Goal: Task Accomplishment & Management: Use online tool/utility

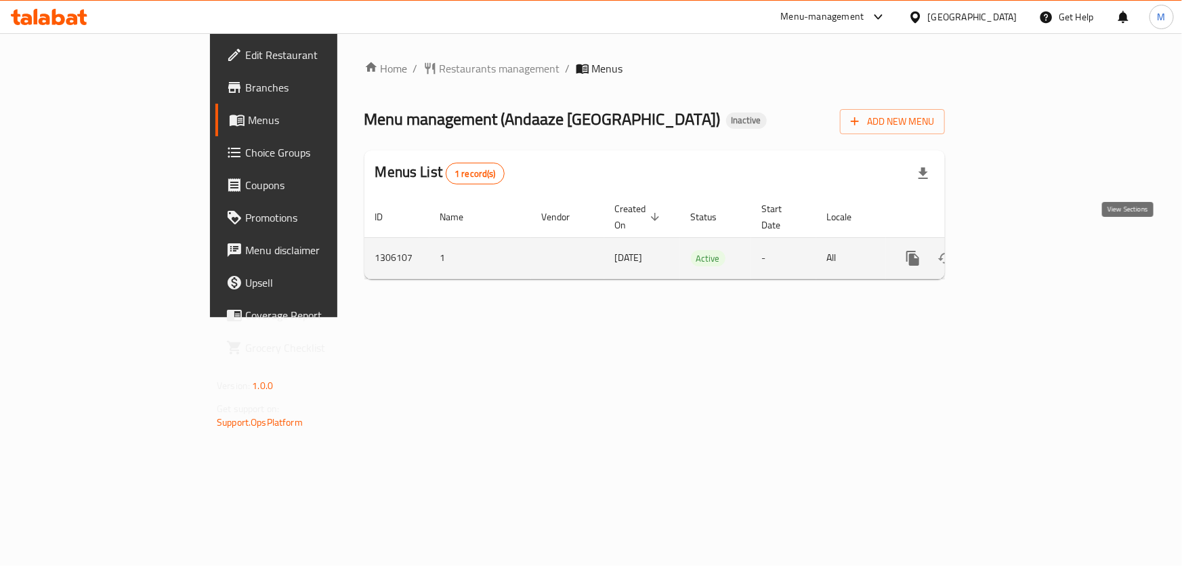
click at [1017, 252] on icon "enhanced table" at bounding box center [1011, 258] width 12 height 12
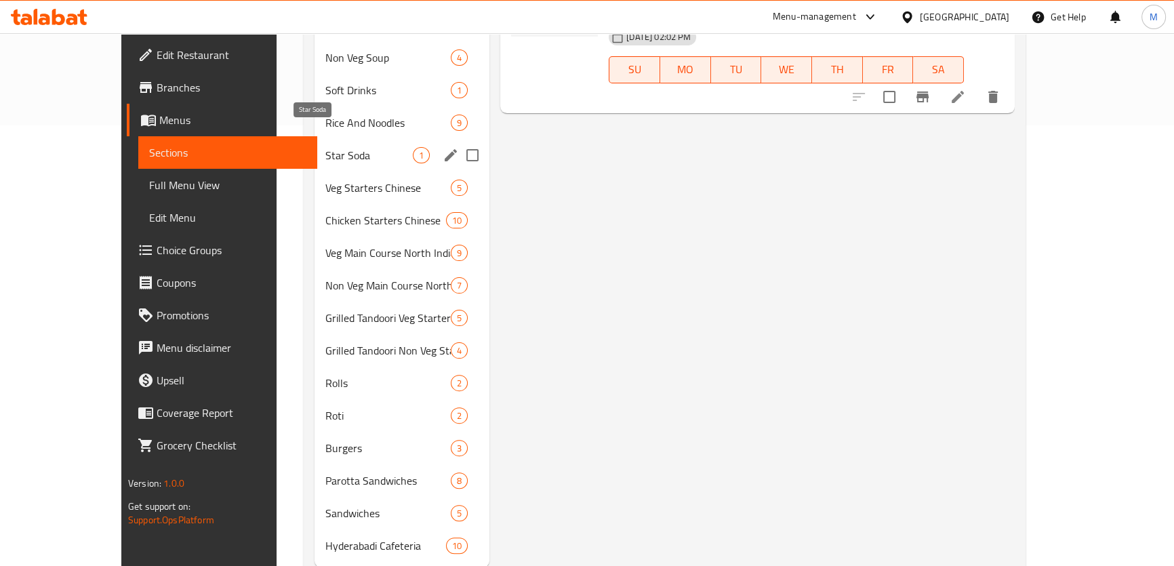
scroll to position [459, 0]
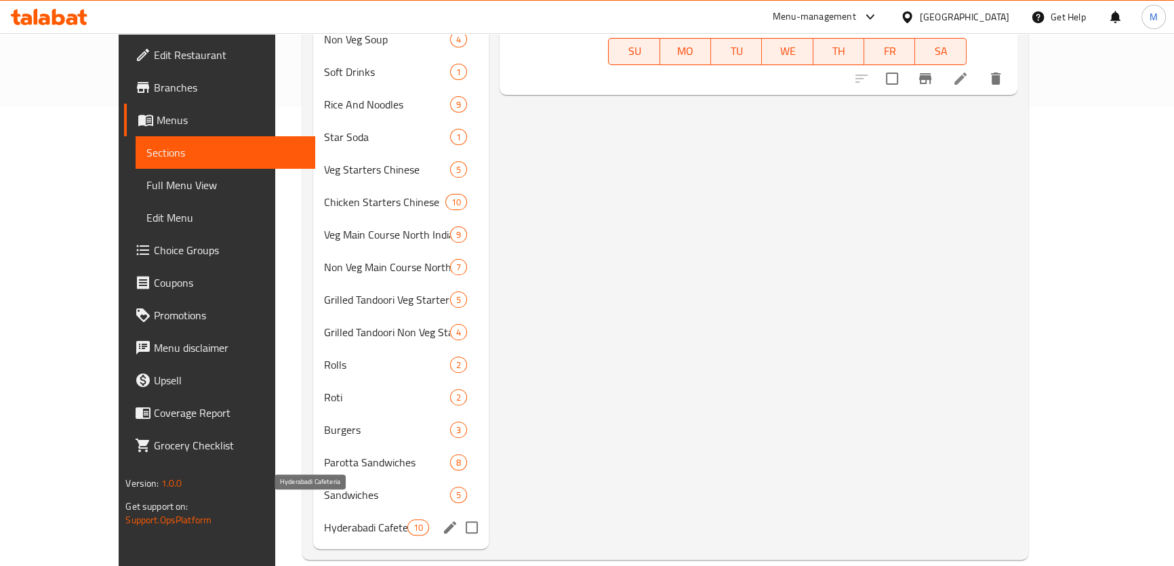
click at [324, 519] on span "Hyderabadi Cafeteria" at bounding box center [365, 527] width 83 height 16
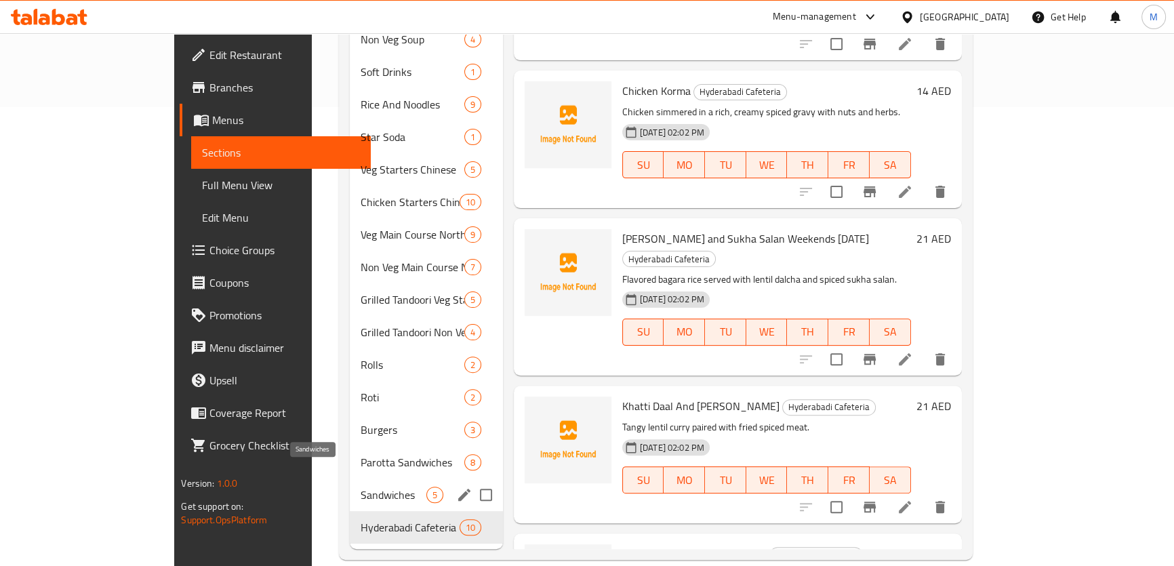
click at [360, 487] on span "Sandwiches" at bounding box center [392, 495] width 65 height 16
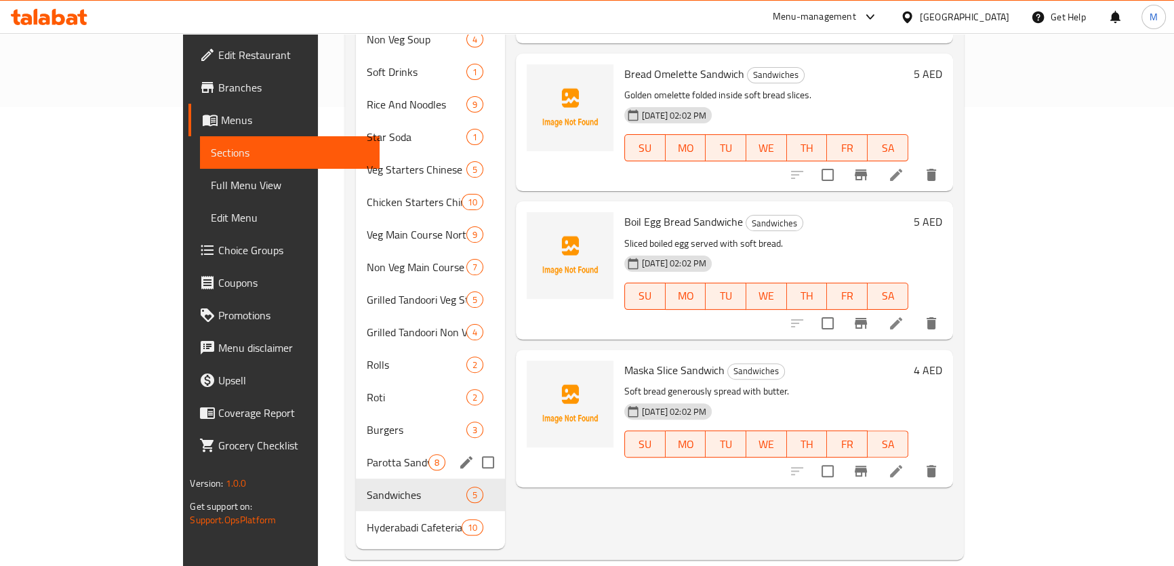
click at [356, 422] on div "Burgers 3" at bounding box center [430, 429] width 149 height 33
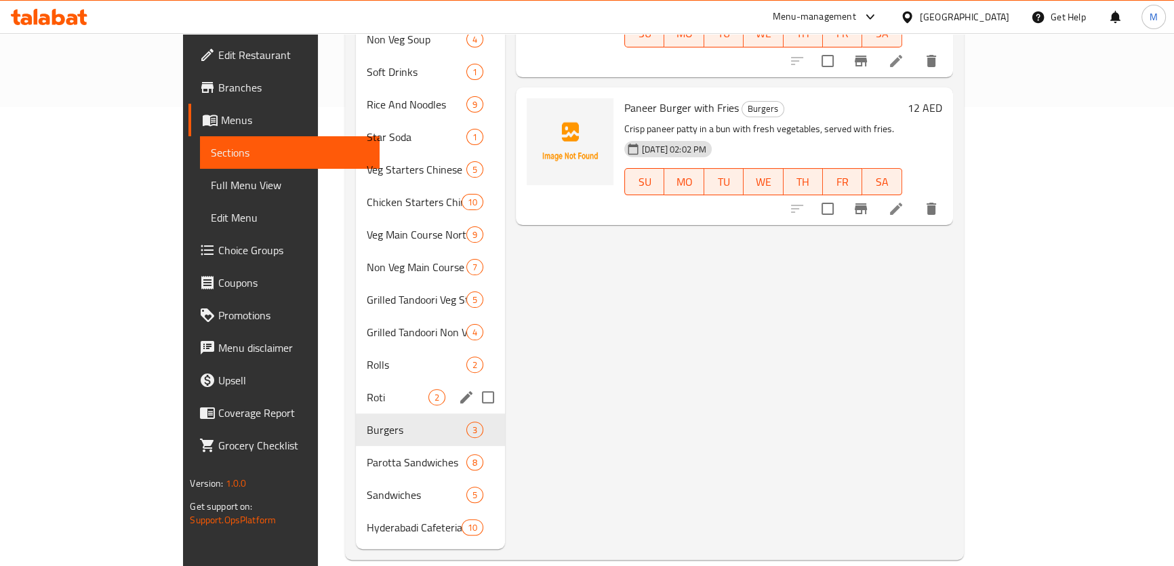
click at [367, 389] on span "Roti" at bounding box center [398, 397] width 62 height 16
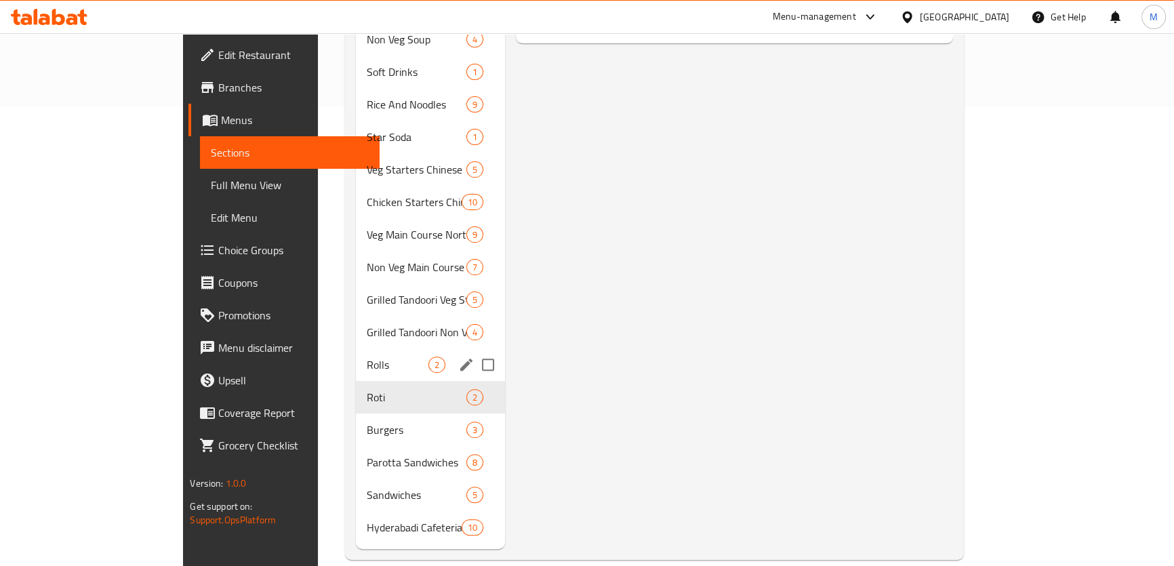
click at [367, 324] on span "Grilled Tandoori Non Veg Starters" at bounding box center [417, 332] width 100 height 16
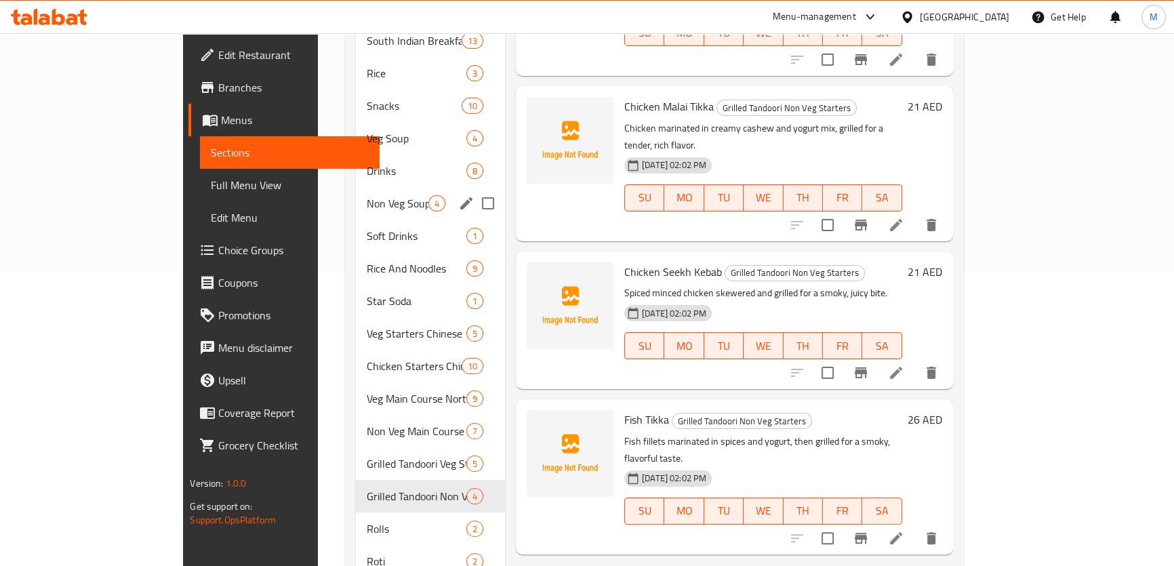
scroll to position [150, 0]
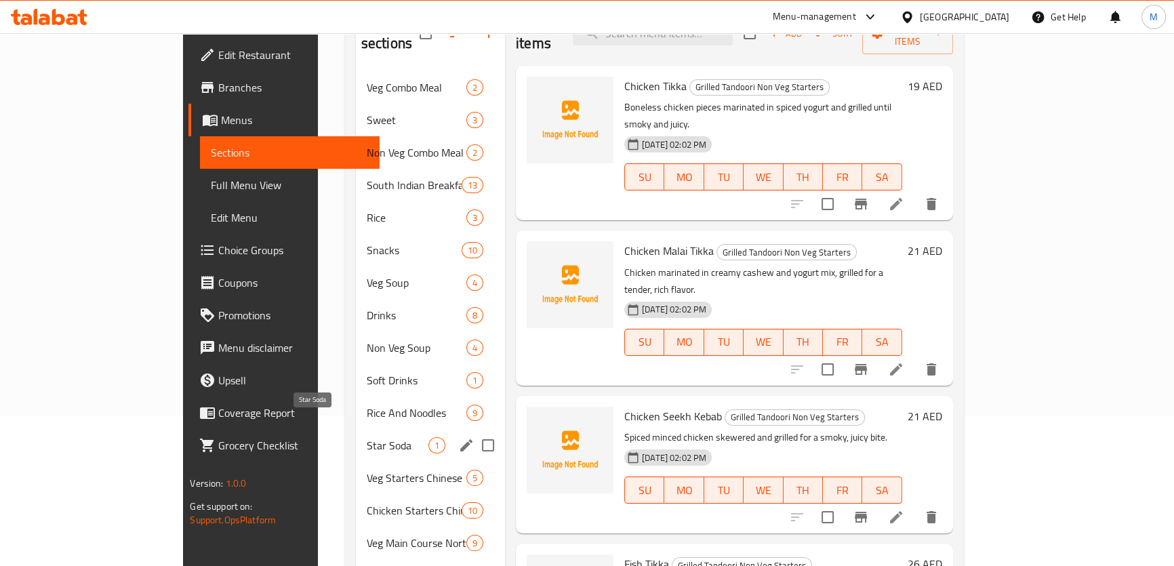
click at [367, 437] on span "Star Soda" at bounding box center [398, 445] width 62 height 16
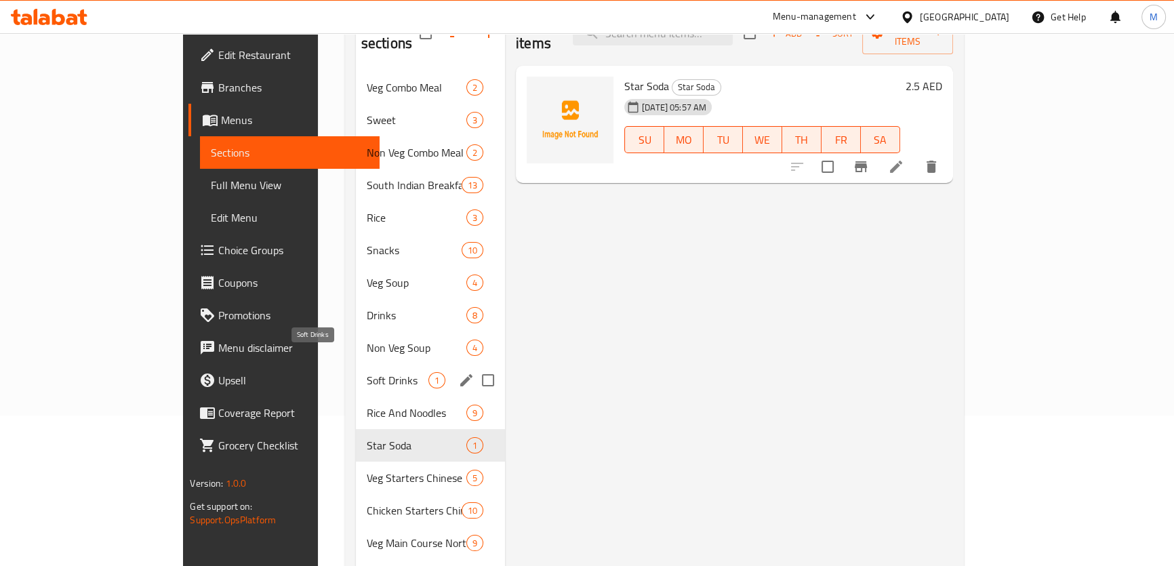
click at [356, 338] on div "Non Veg Soup 4" at bounding box center [430, 347] width 149 height 33
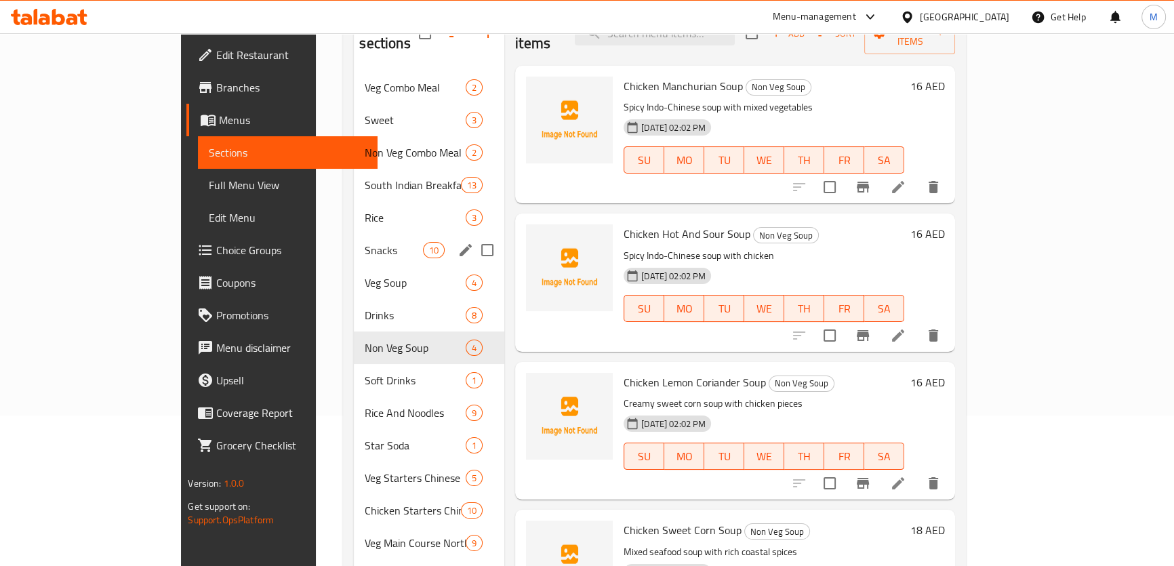
click at [354, 234] on div "Snacks 10" at bounding box center [429, 250] width 150 height 33
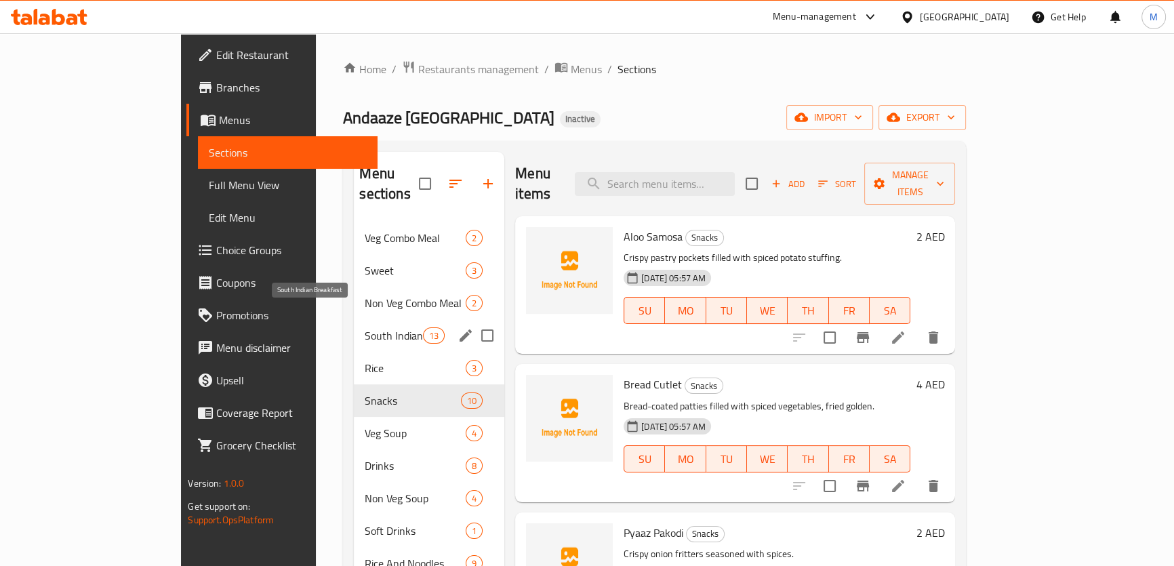
click at [365, 327] on span "South Indian Breakfast" at bounding box center [394, 335] width 58 height 16
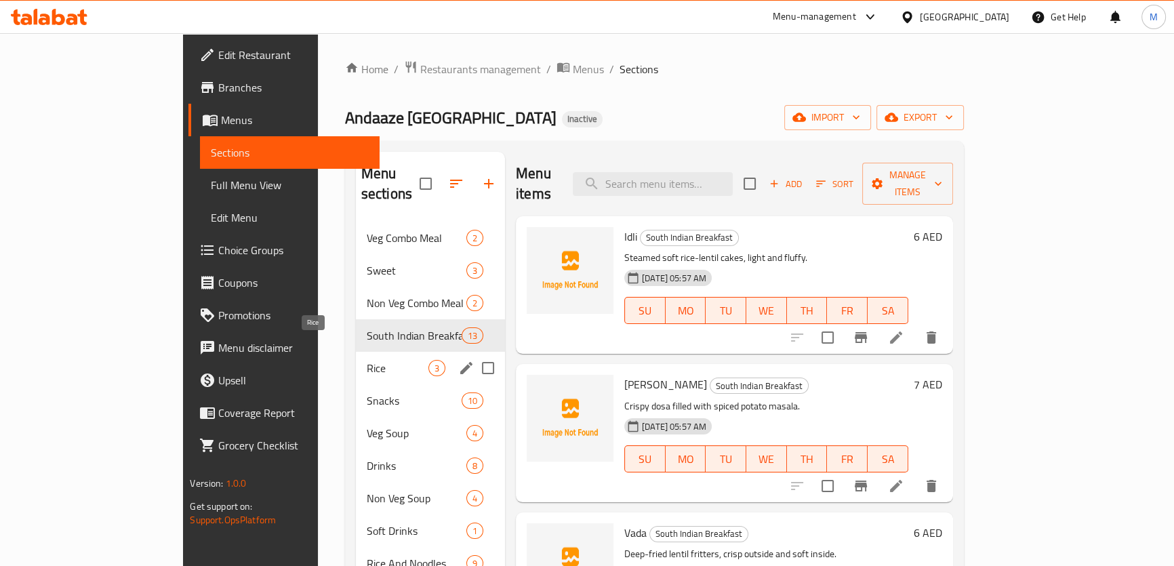
click at [367, 360] on span "Rice" at bounding box center [398, 368] width 62 height 16
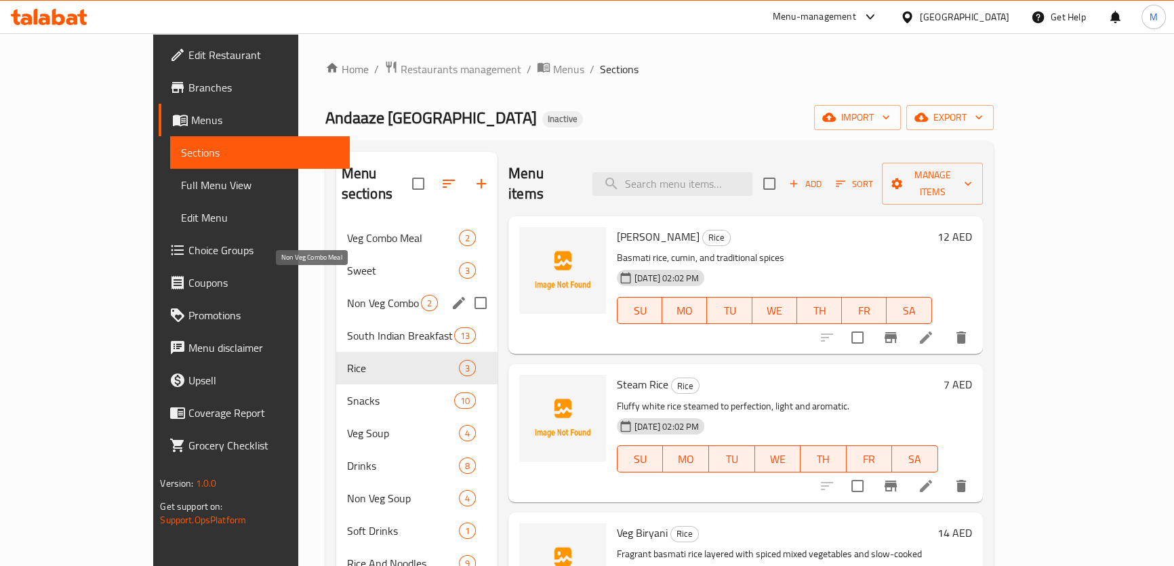
click at [347, 295] on span "Non Veg Combo Meal" at bounding box center [384, 303] width 74 height 16
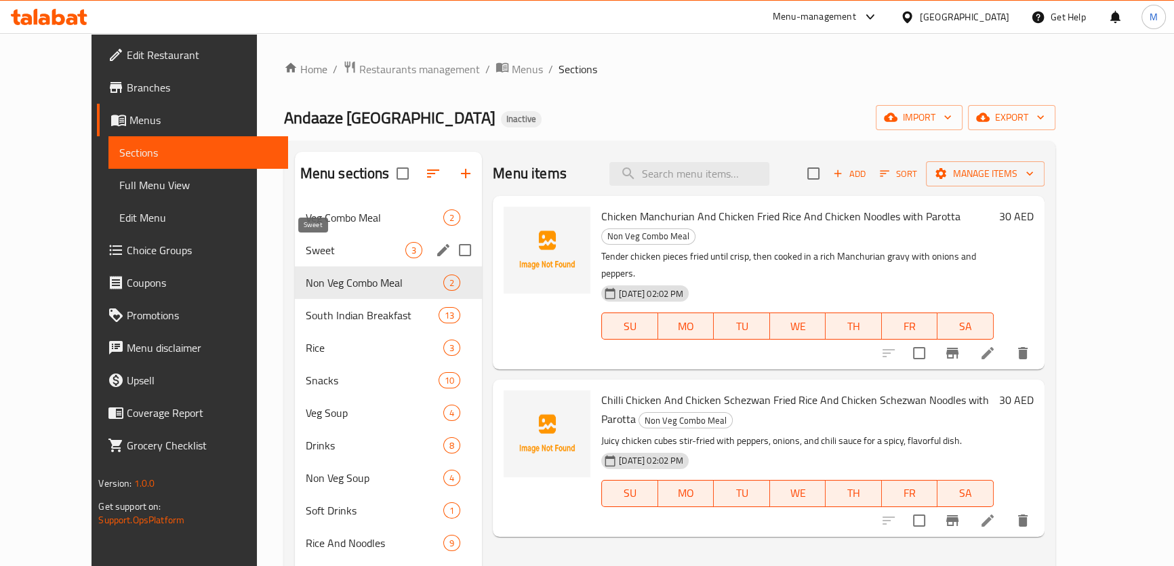
click at [306, 244] on span "Sweet" at bounding box center [356, 250] width 100 height 16
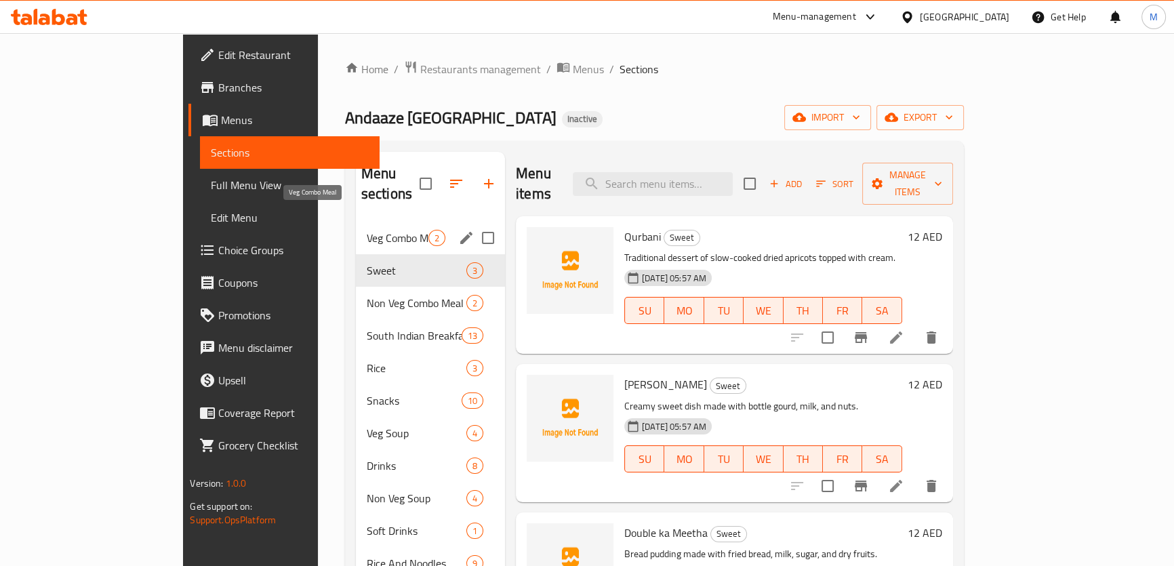
click at [367, 230] on span "Veg Combo Meal" at bounding box center [398, 238] width 62 height 16
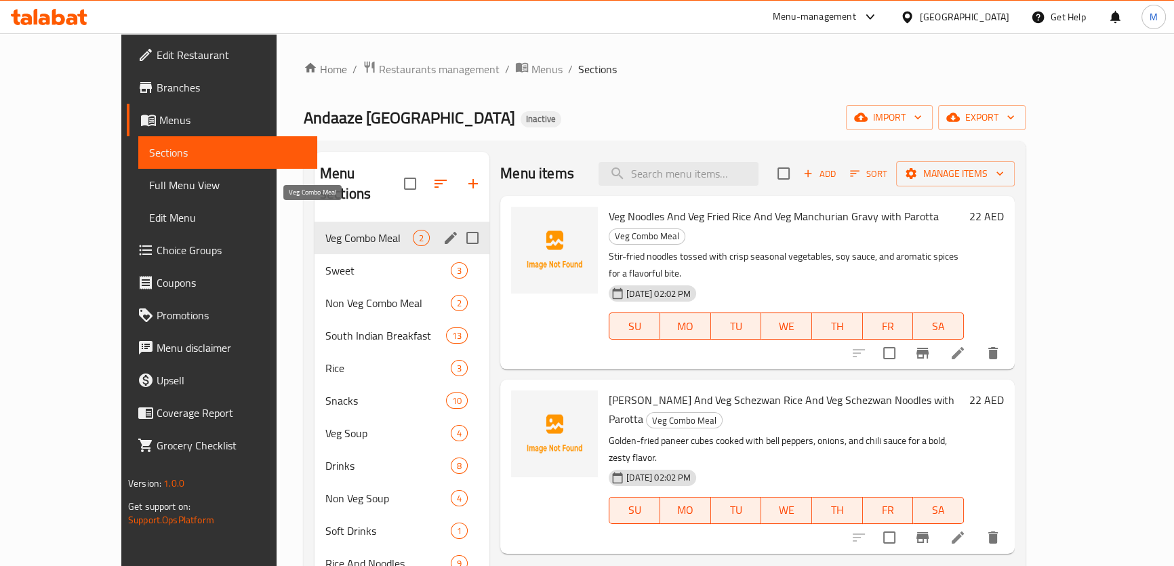
click at [325, 230] on span "Veg Combo Meal" at bounding box center [368, 238] width 87 height 16
click at [325, 262] on span "Sweet" at bounding box center [368, 270] width 87 height 16
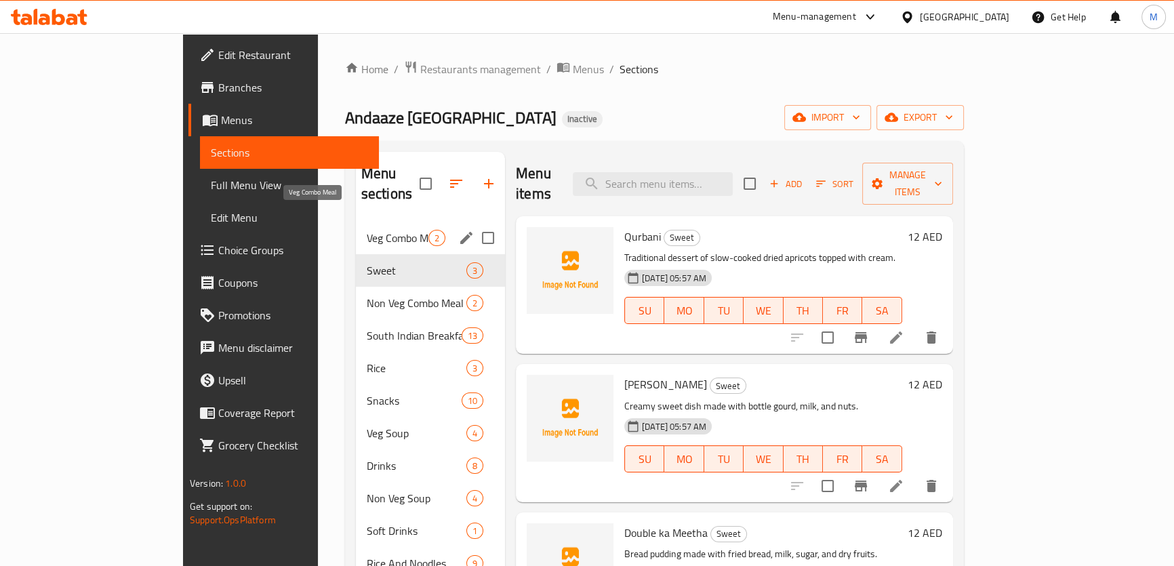
click at [367, 230] on span "Veg Combo Meal" at bounding box center [398, 238] width 62 height 16
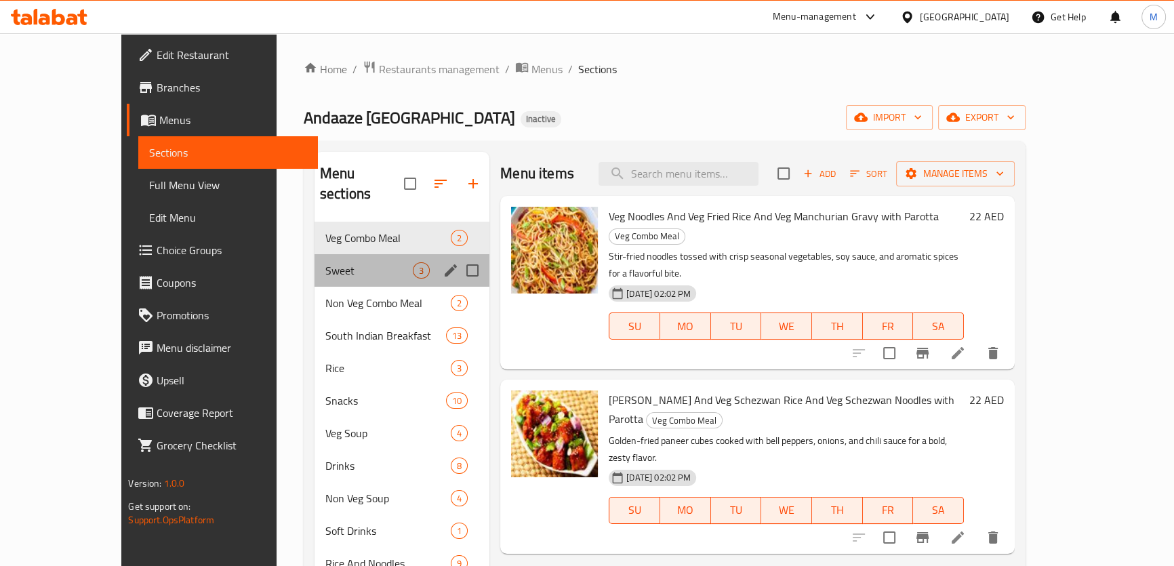
click at [314, 264] on div "Sweet 3" at bounding box center [401, 270] width 175 height 33
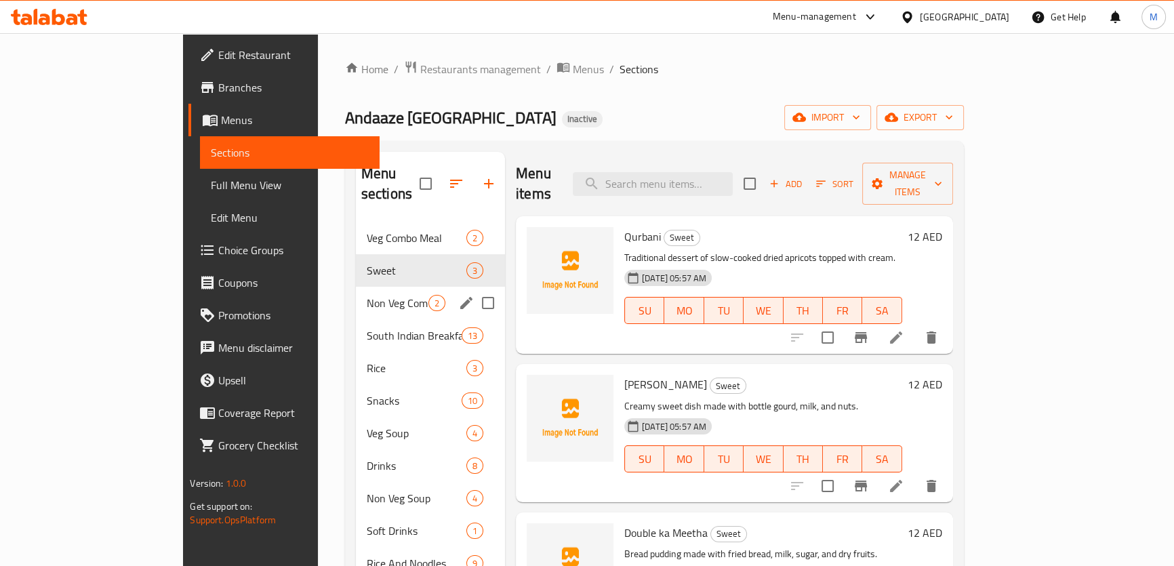
click at [356, 292] on div "Non Veg Combo Meal 2" at bounding box center [430, 303] width 149 height 33
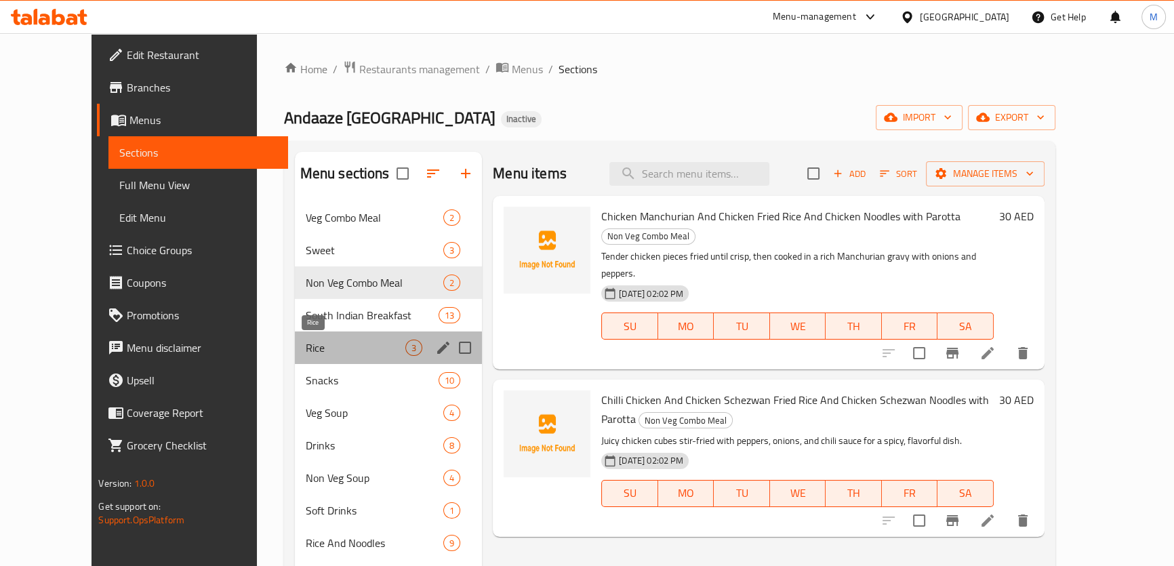
click at [306, 354] on span "Rice" at bounding box center [356, 347] width 100 height 16
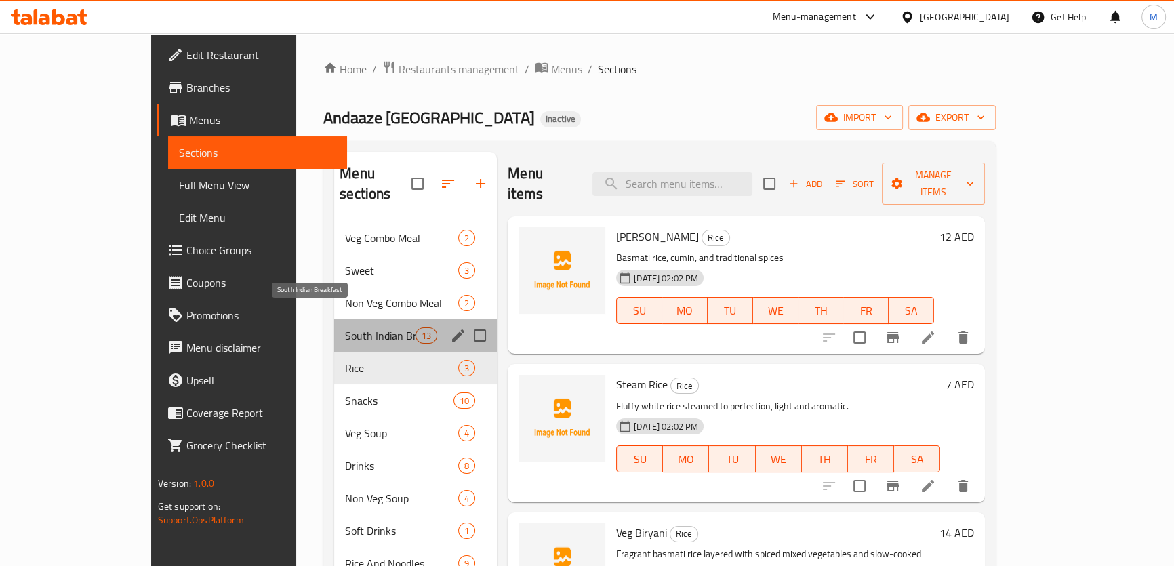
click at [345, 327] on span "South Indian Breakfast" at bounding box center [380, 335] width 70 height 16
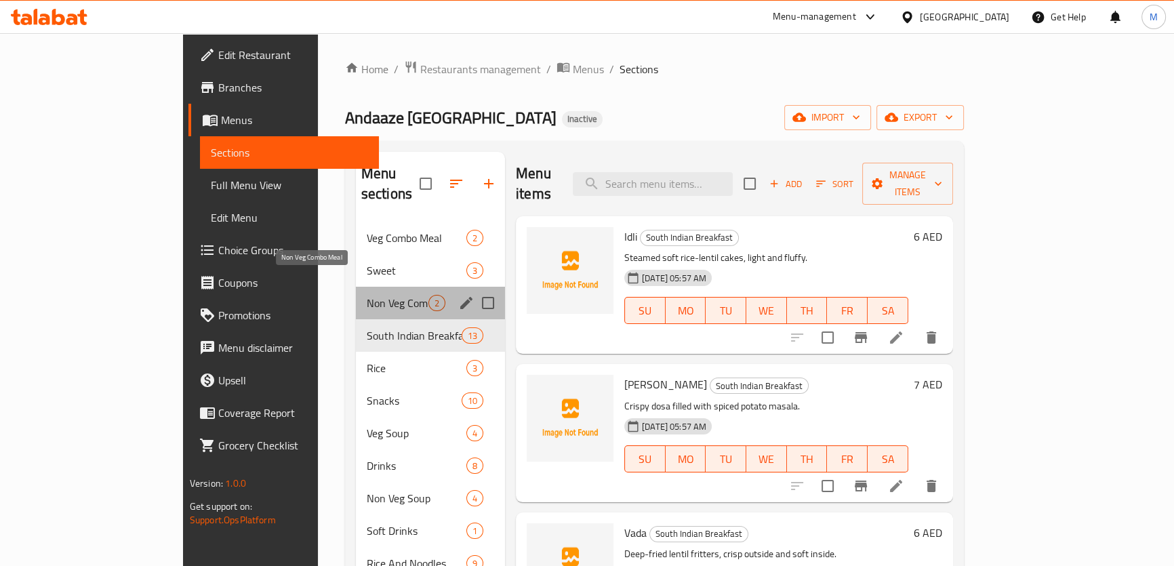
click at [367, 295] on span "Non Veg Combo Meal" at bounding box center [398, 303] width 62 height 16
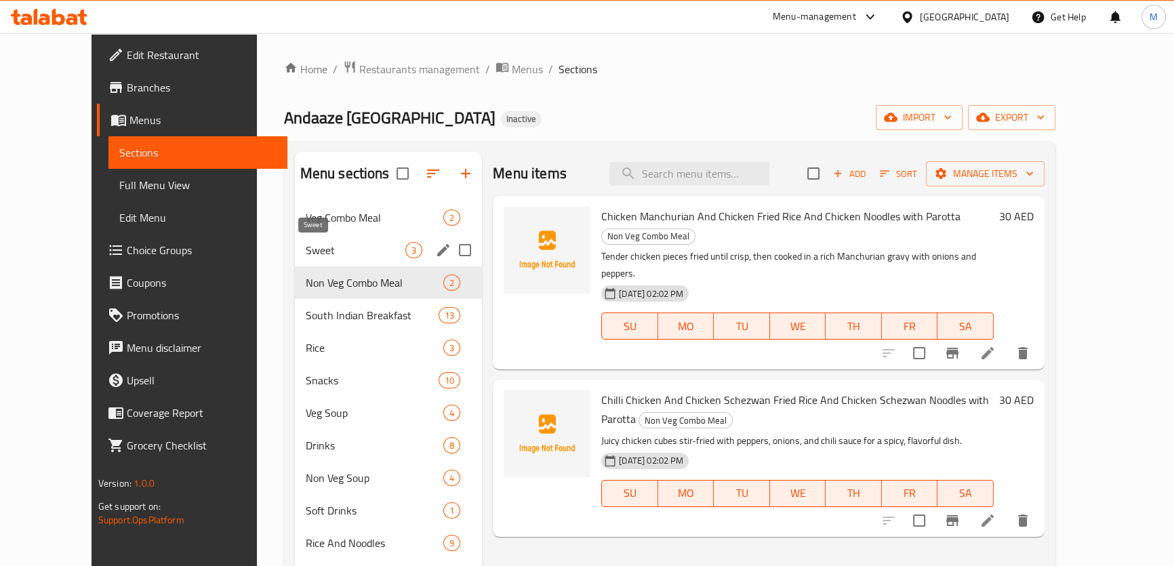
click at [308, 245] on span "Sweet" at bounding box center [356, 250] width 100 height 16
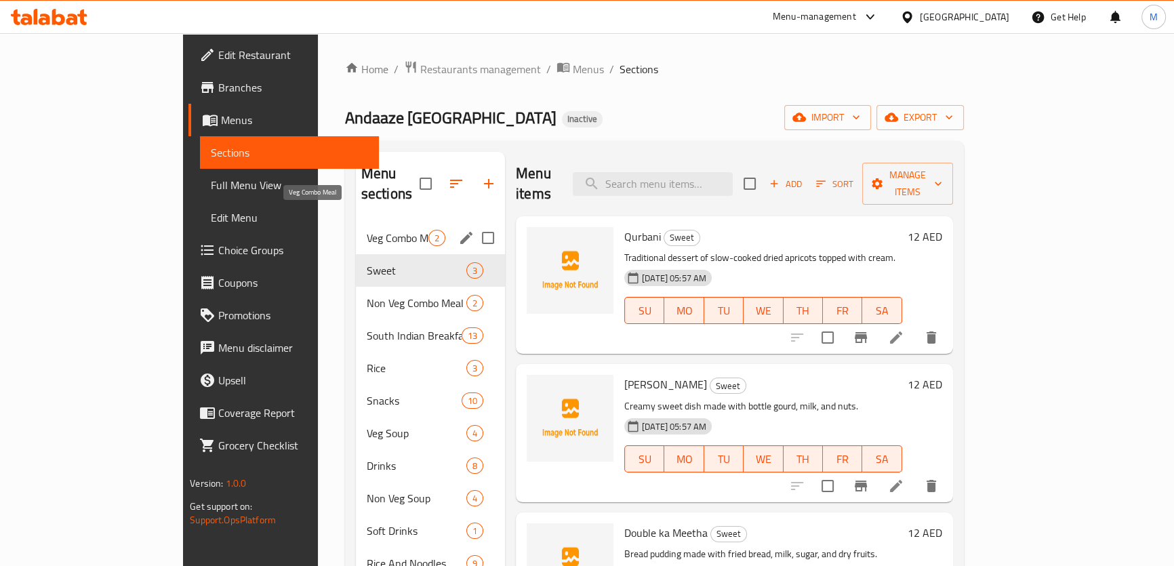
click at [367, 230] on span "Veg Combo Meal" at bounding box center [398, 238] width 62 height 16
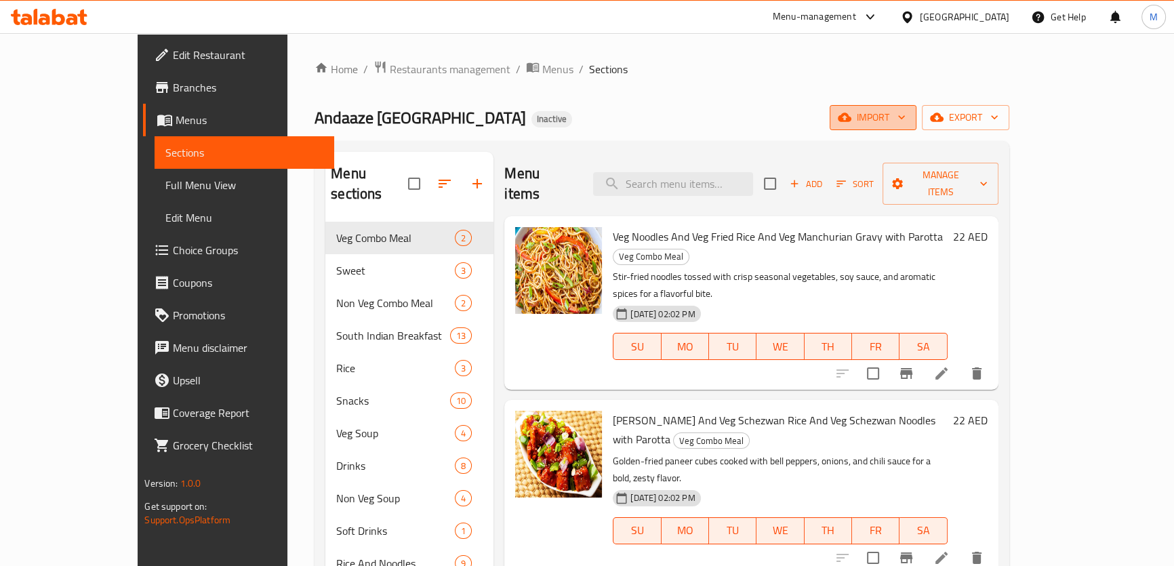
click at [905, 115] on span "import" at bounding box center [872, 117] width 65 height 17
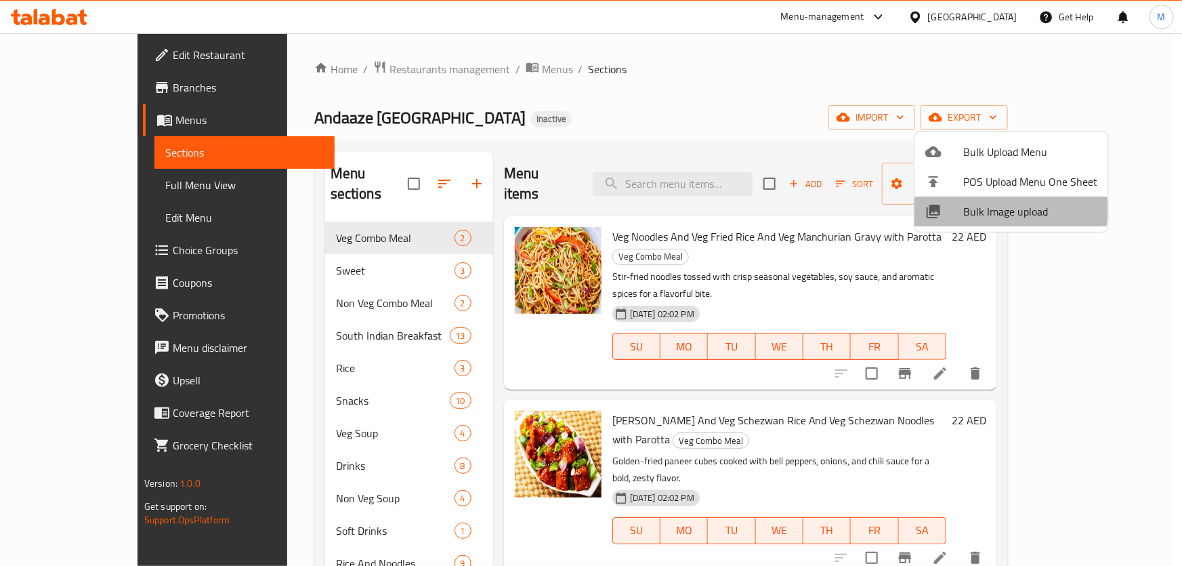
click at [1000, 210] on span "Bulk Image upload" at bounding box center [1031, 211] width 134 height 16
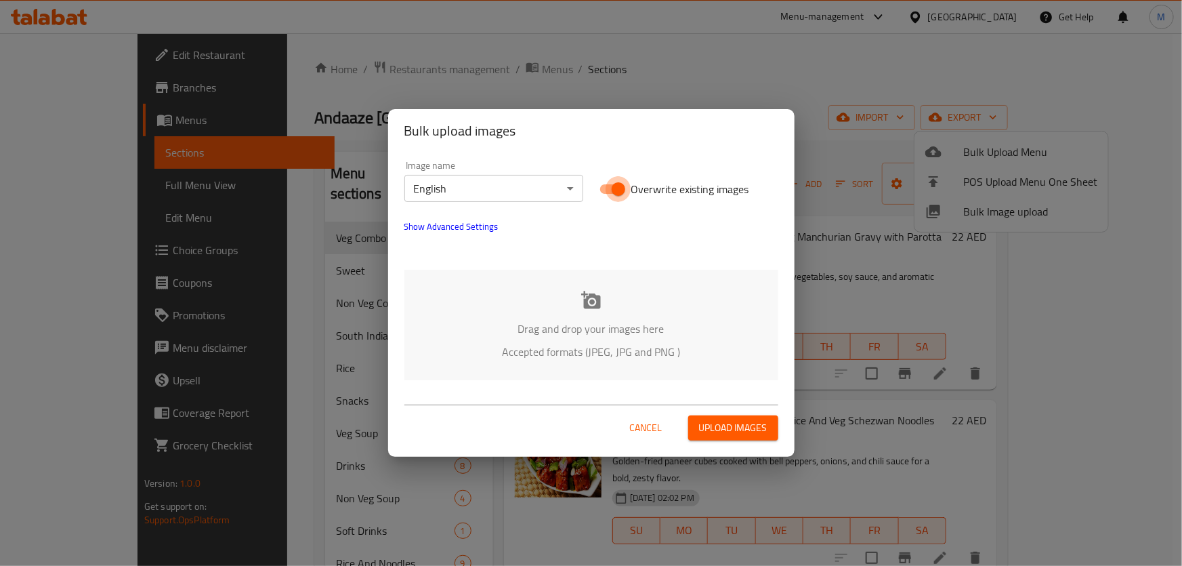
click at [622, 194] on input "Overwrite existing images" at bounding box center [618, 189] width 77 height 26
checkbox input "false"
click at [597, 313] on div "Drag and drop your images here Accepted formats (JPEG, JPG and PNG )" at bounding box center [592, 325] width 374 height 110
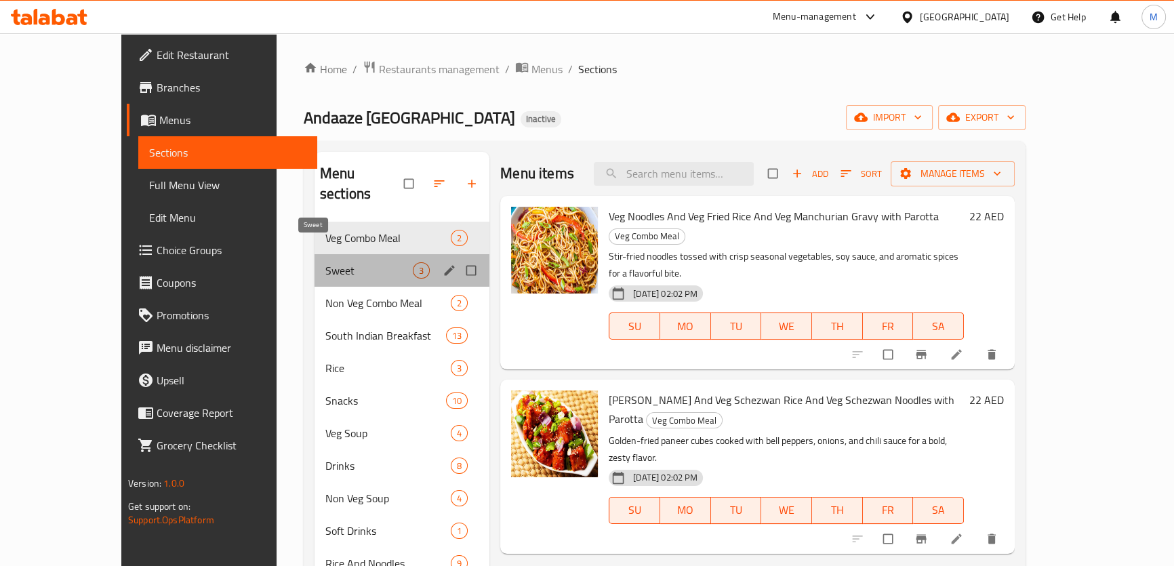
click at [333, 262] on span "Sweet" at bounding box center [368, 270] width 87 height 16
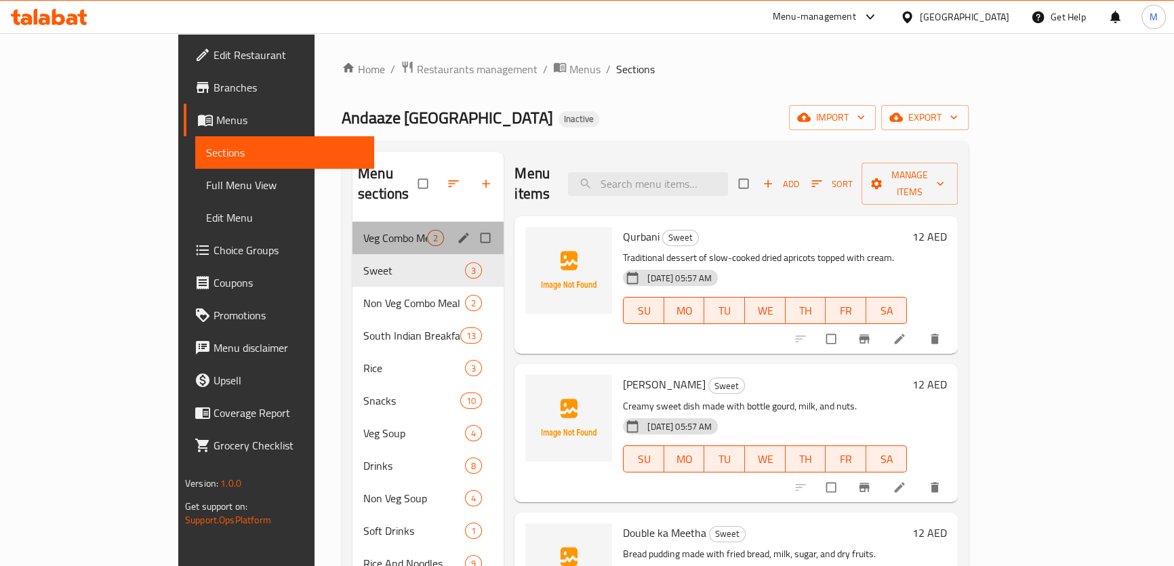
click at [352, 226] on div "Veg Combo Meal 2" at bounding box center [427, 238] width 151 height 33
